Goal: Navigation & Orientation: Find specific page/section

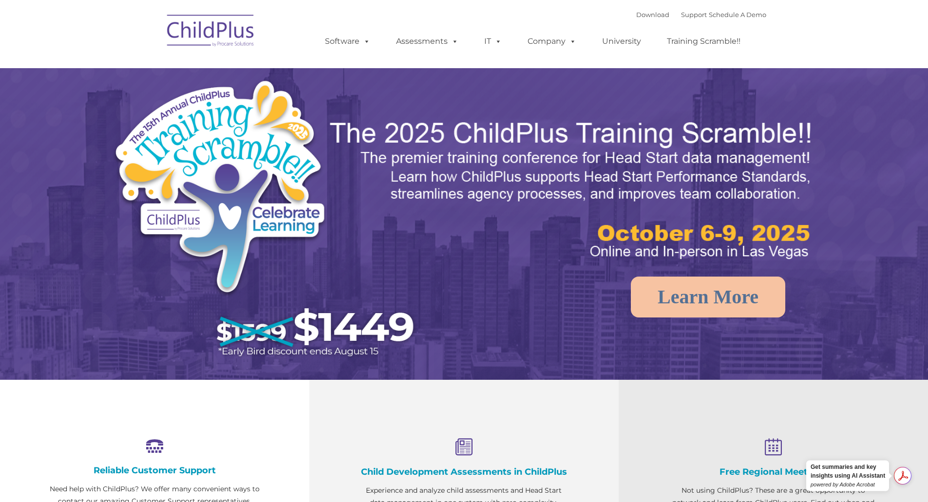
select select "MEDIUM"
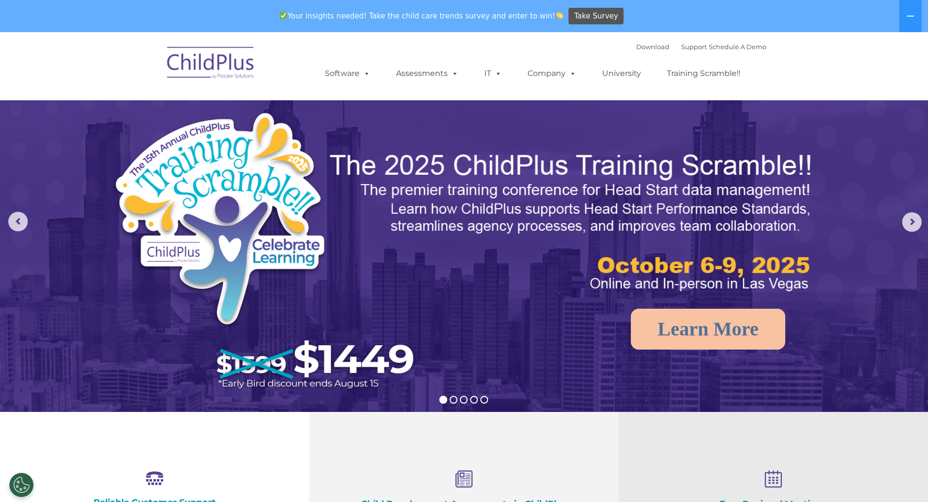
click at [200, 74] on img at bounding box center [210, 64] width 97 height 49
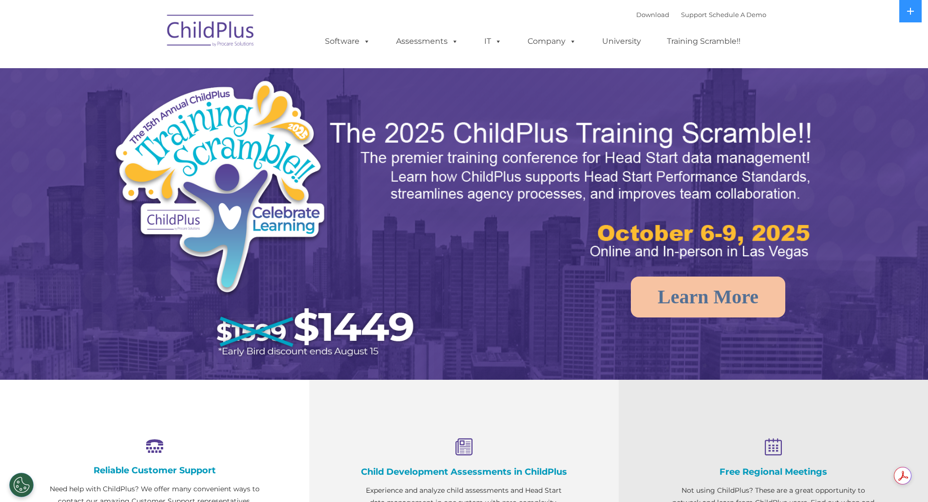
select select "MEDIUM"
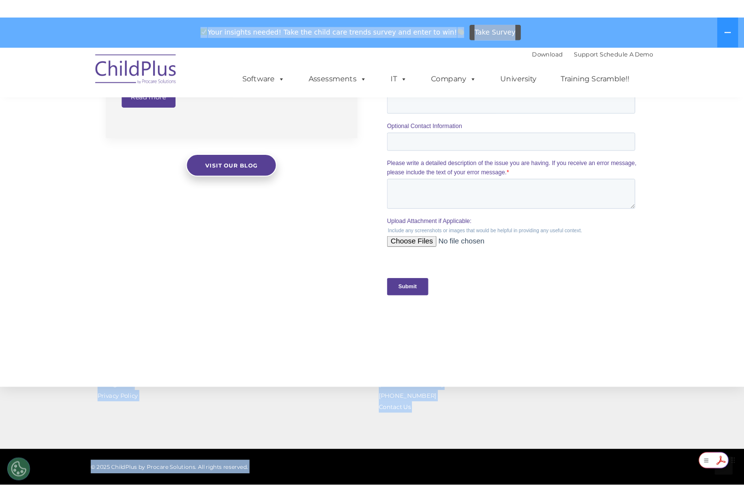
scroll to position [853, 0]
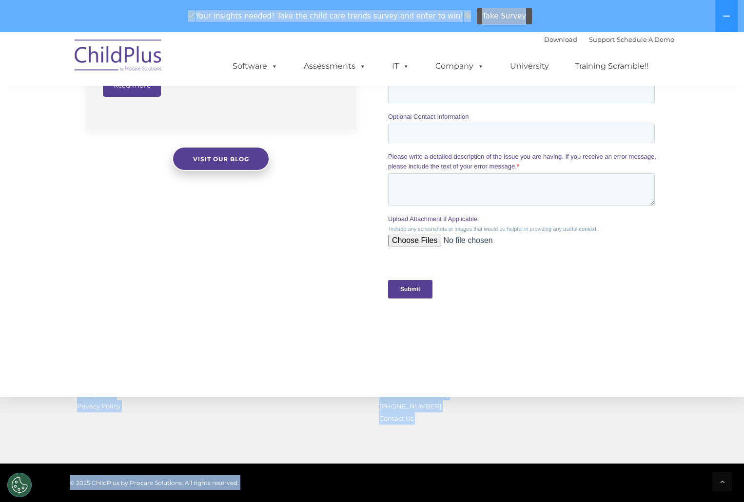
drag, startPoint x: 906, startPoint y: 474, endPoint x: 892, endPoint y: 431, distance: 44.5
click at [718, 480] on div at bounding box center [721, 481] width 19 height 19
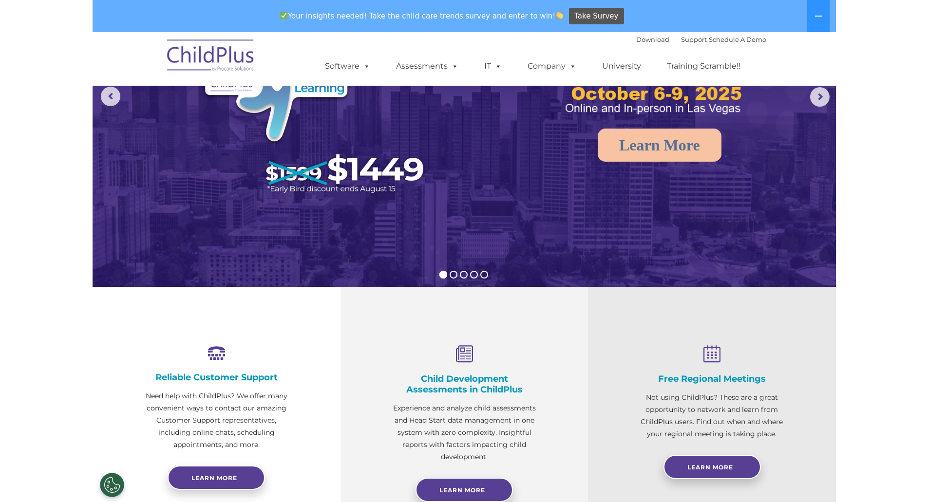
scroll to position [0, 0]
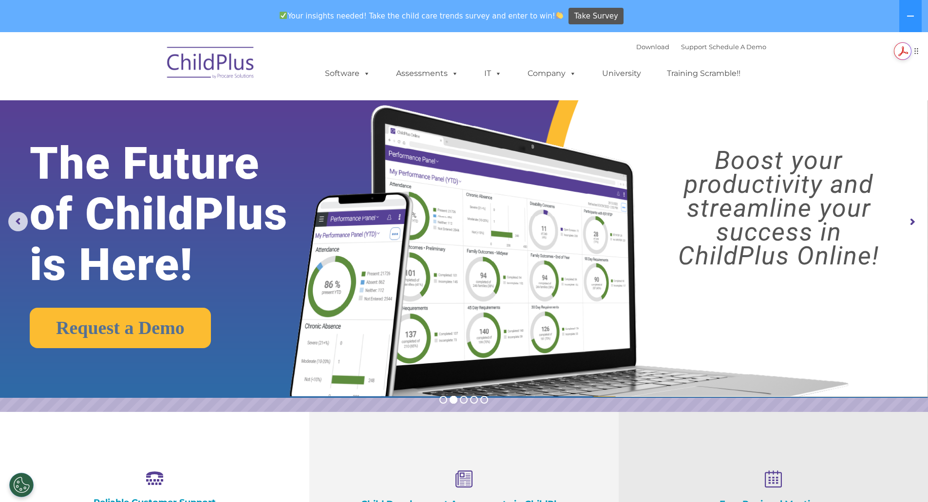
drag, startPoint x: 914, startPoint y: 478, endPoint x: 915, endPoint y: 56, distance: 422.5
click at [918, 54] on icon at bounding box center [916, 51] width 7 height 7
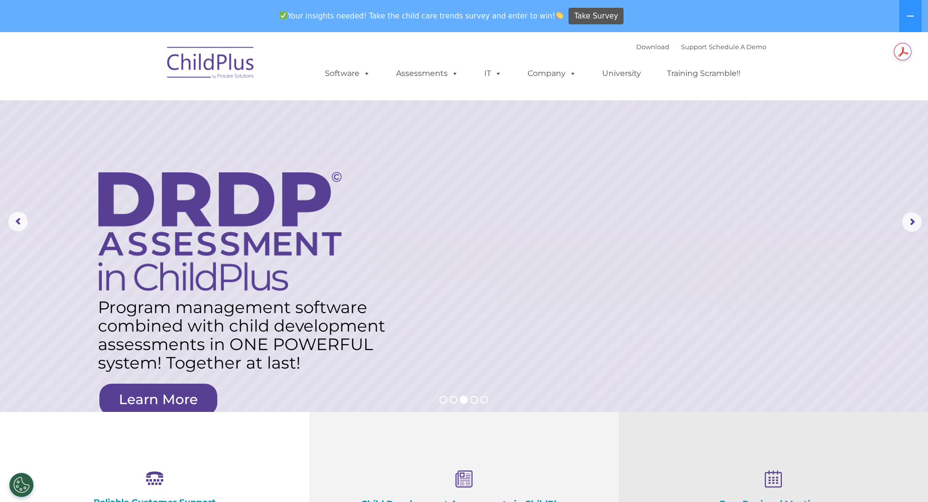
click at [239, 62] on img at bounding box center [210, 64] width 97 height 49
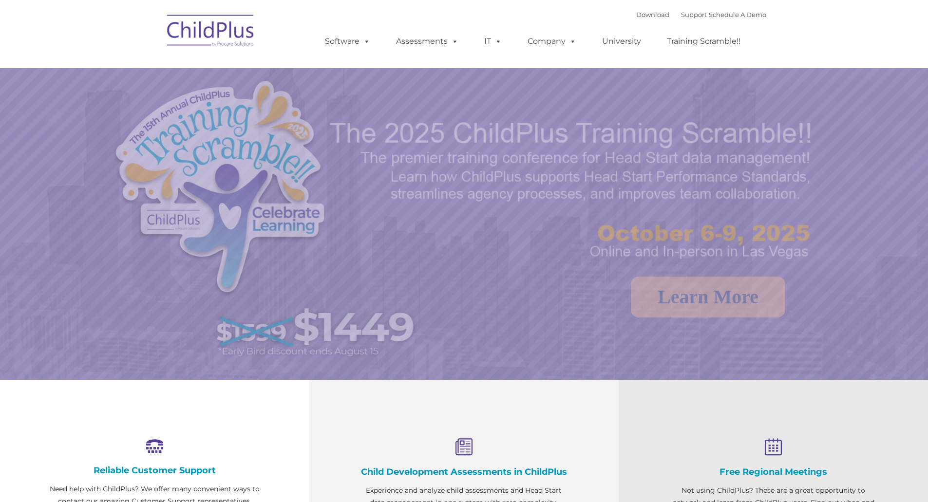
select select "MEDIUM"
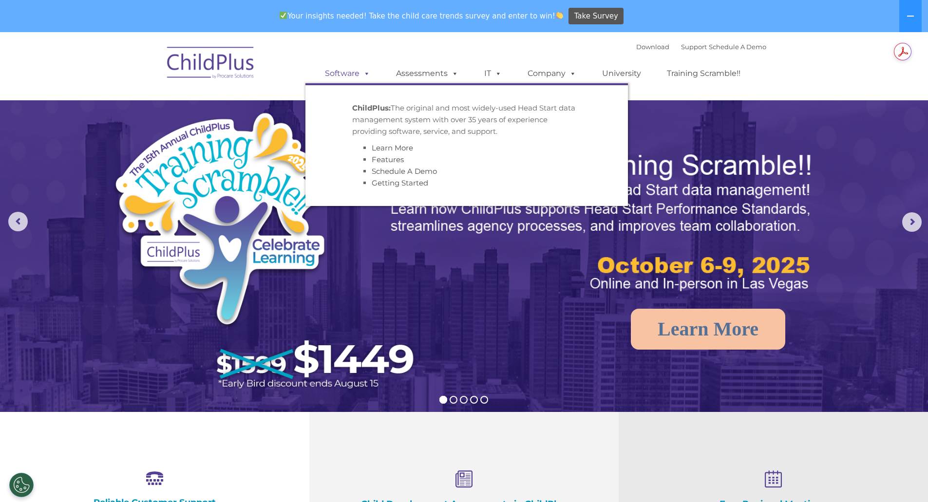
click at [356, 71] on link "Software" at bounding box center [347, 73] width 65 height 19
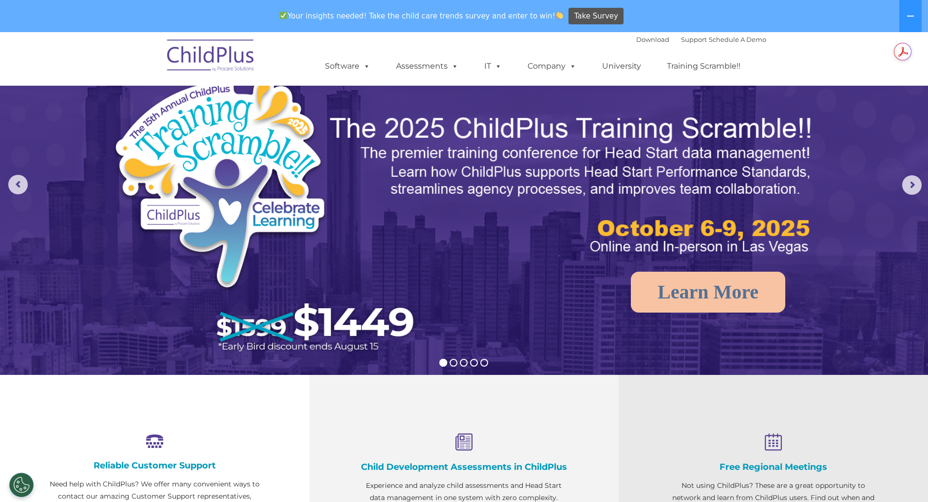
scroll to position [119, 0]
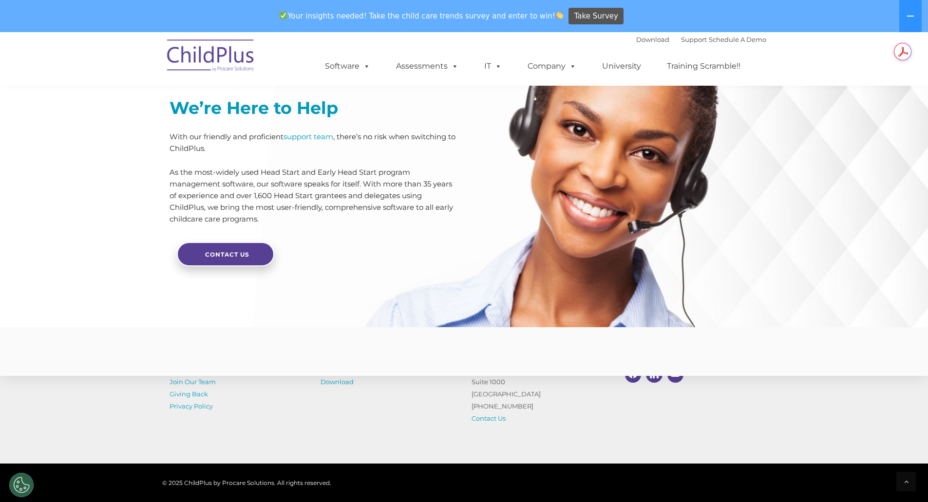
scroll to position [2274, 0]
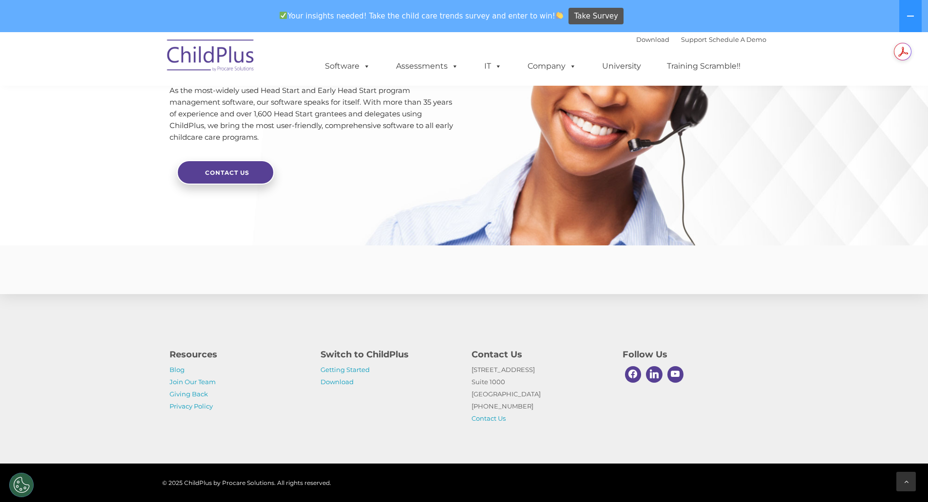
click at [906, 483] on icon at bounding box center [907, 482] width 4 height 7
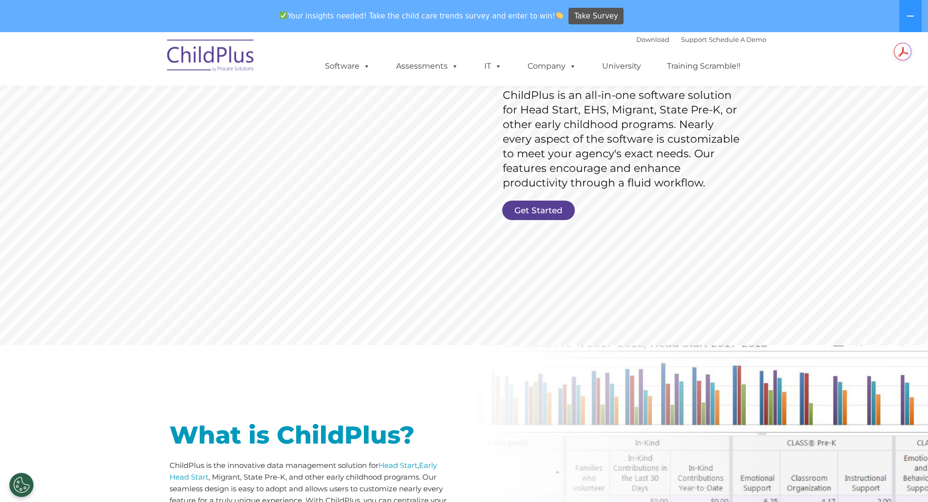
scroll to position [0, 0]
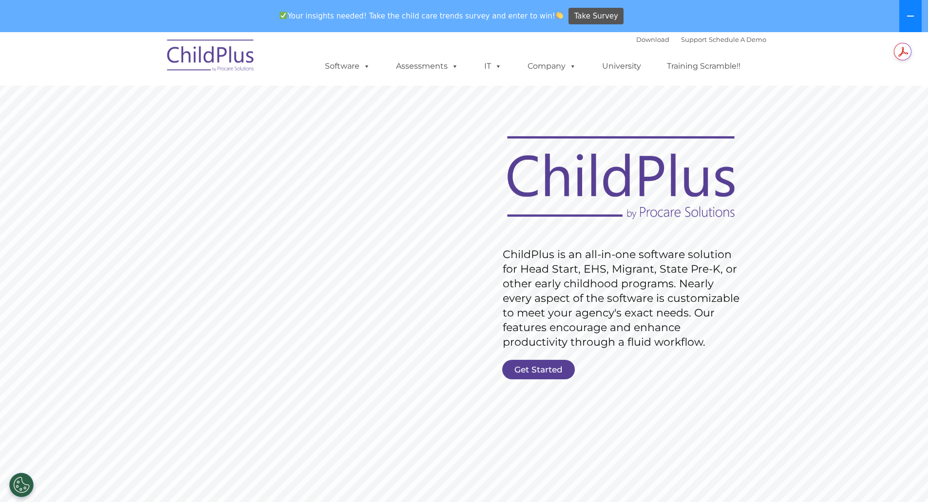
click at [907, 14] on button at bounding box center [911, 16] width 22 height 32
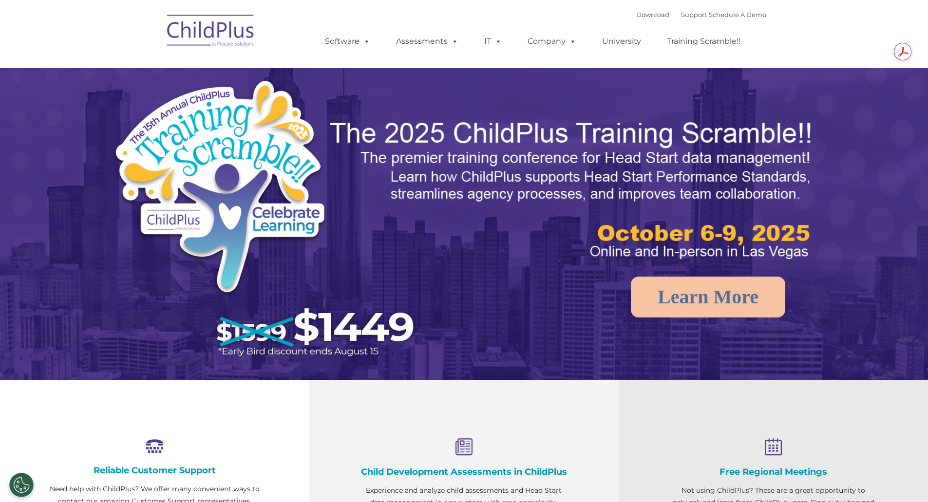
select select "MEDIUM"
click at [19, 490] on button "Cookies Settings" at bounding box center [21, 485] width 24 height 24
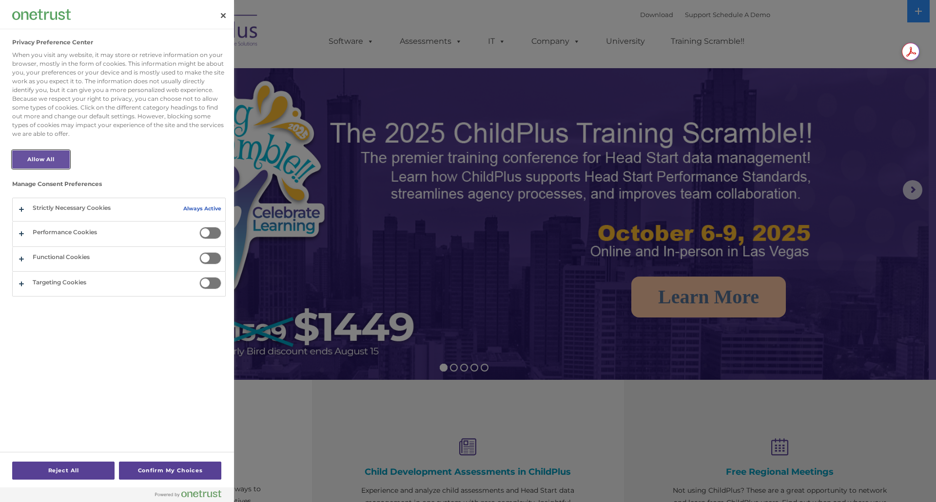
click at [55, 159] on button "Allow All" at bounding box center [41, 160] width 58 height 18
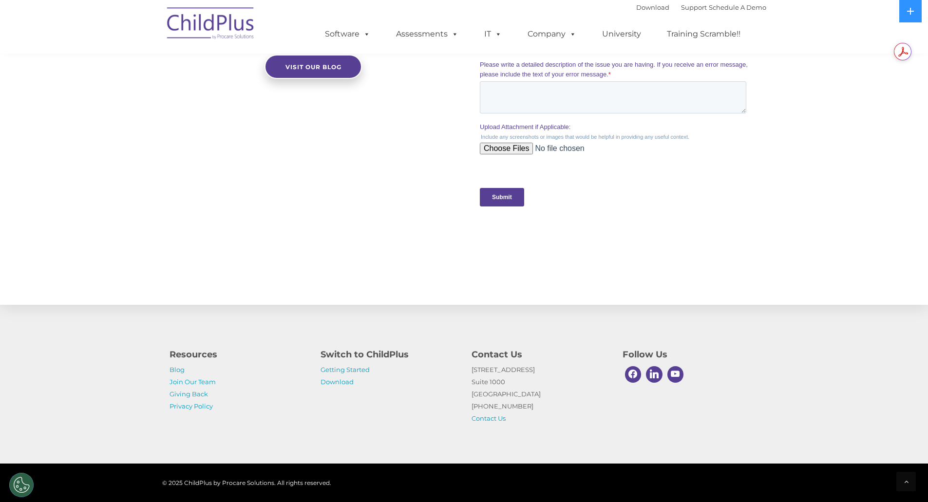
scroll to position [889, 0]
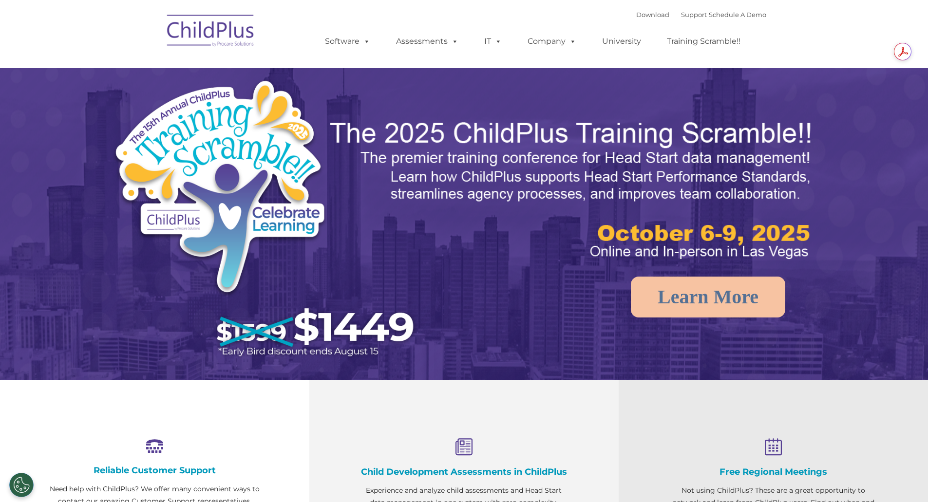
select select "MEDIUM"
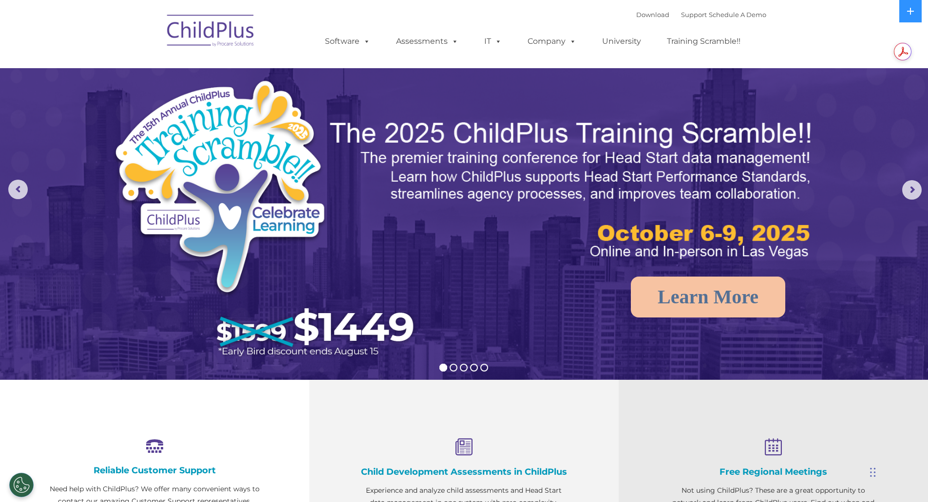
drag, startPoint x: 883, startPoint y: 479, endPoint x: 878, endPoint y: 472, distance: 8.8
click at [878, 472] on div "Chat Widget" at bounding box center [836, 442] width 159 height 105
